Goal: Find contact information: Find contact information

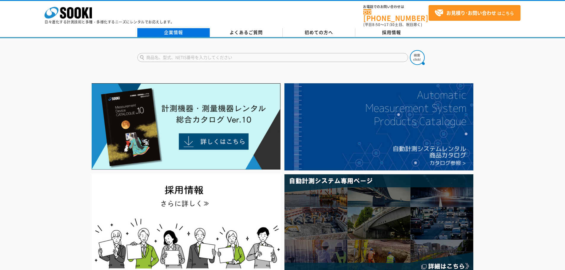
click at [184, 28] on link "企業情報" at bounding box center [173, 32] width 73 height 9
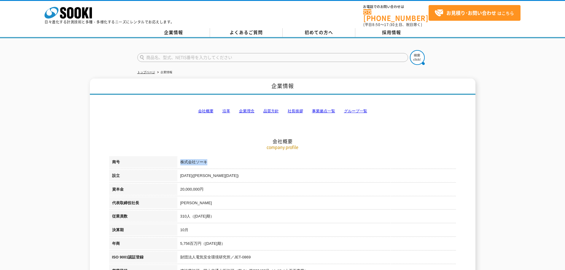
drag, startPoint x: 209, startPoint y: 157, endPoint x: 182, endPoint y: 160, distance: 27.7
click at [182, 160] on td "株式会社ソーキ" at bounding box center [316, 163] width 279 height 14
copy td "株式会社ソーキ"
